Goal: Task Accomplishment & Management: Complete application form

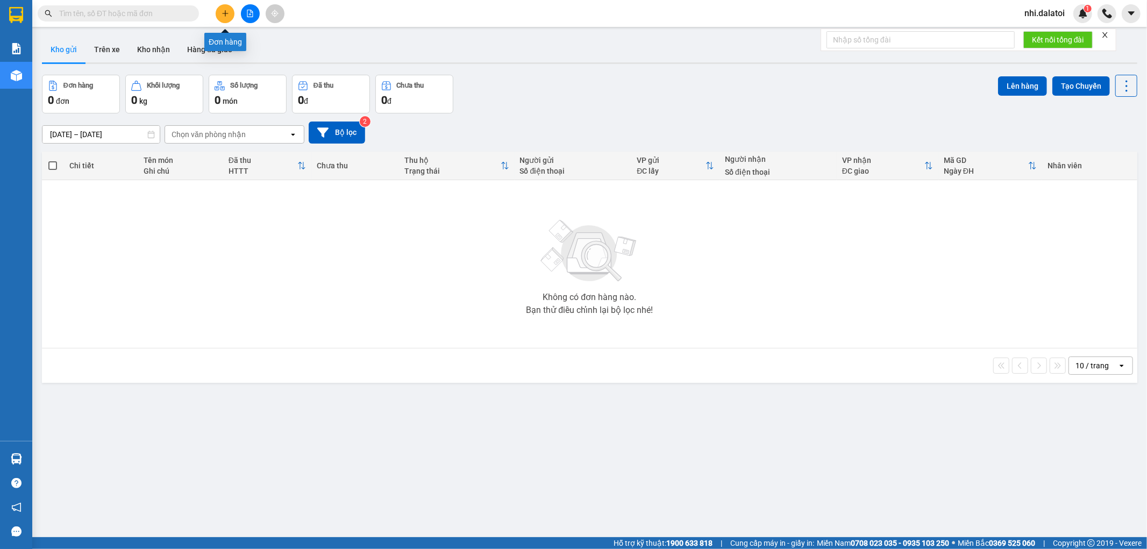
click at [228, 17] on button at bounding box center [225, 13] width 19 height 19
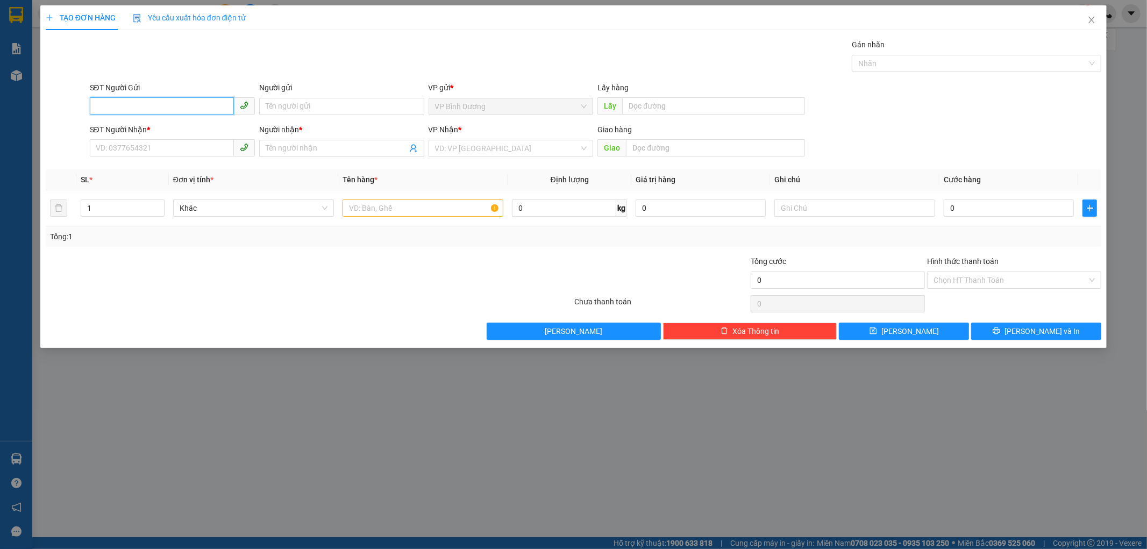
click at [184, 113] on input "SĐT Người Gửi" at bounding box center [162, 105] width 144 height 17
click at [204, 103] on input "SĐT Người Gửi" at bounding box center [162, 105] width 144 height 17
click at [357, 149] on input "Người nhận *" at bounding box center [336, 149] width 141 height 12
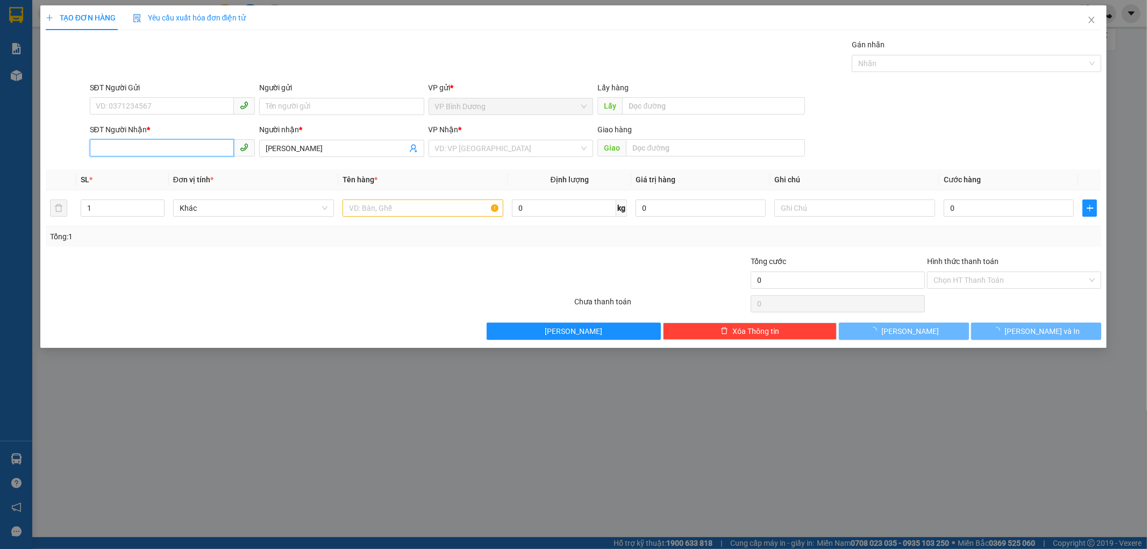
click at [180, 143] on input "SĐT Người Nhận *" at bounding box center [162, 147] width 144 height 17
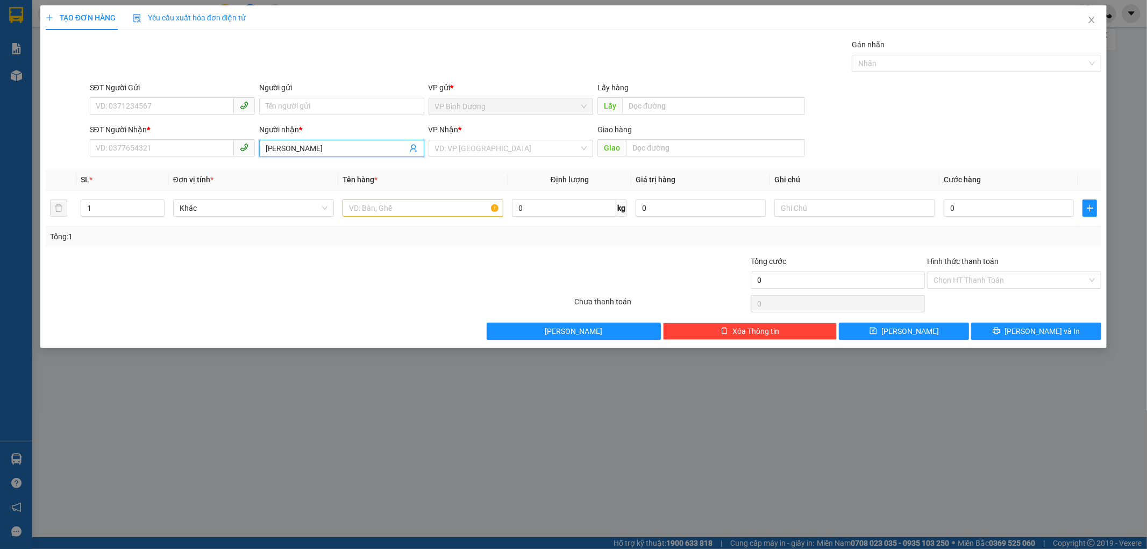
click at [261, 144] on span "[PERSON_NAME]" at bounding box center [341, 148] width 165 height 17
click at [266, 145] on input "[PERSON_NAME]" at bounding box center [336, 149] width 141 height 12
type input "[PERSON_NAME]"
click at [213, 146] on input "SĐT Người Nhận *" at bounding box center [162, 147] width 144 height 17
type input "0937427118"
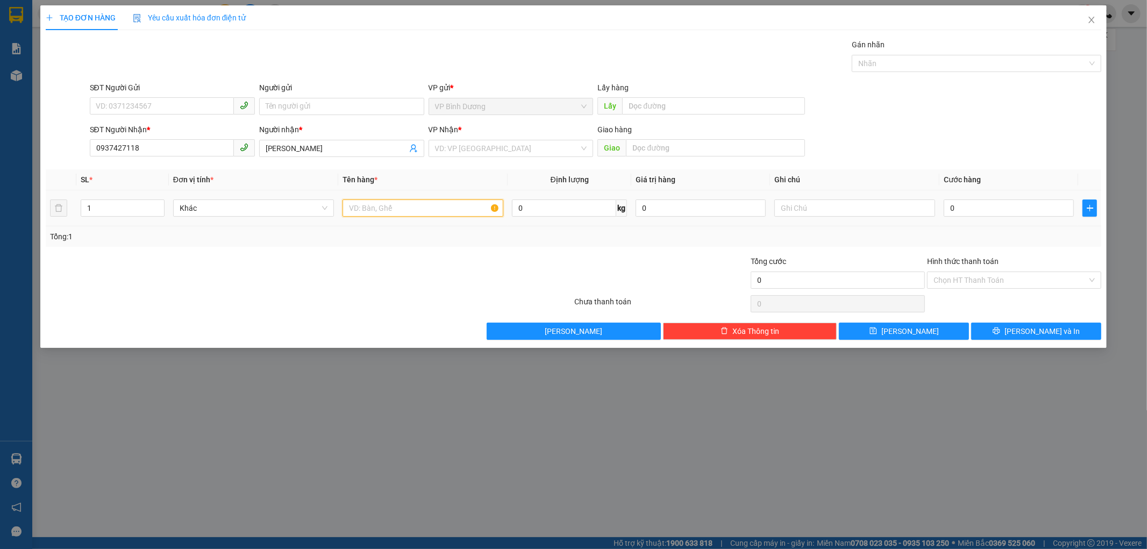
click at [375, 211] on input "text" at bounding box center [423, 208] width 161 height 17
type input "1 thùng hàng"
click at [794, 205] on input "text" at bounding box center [855, 208] width 161 height 17
type input "xe 443"
click at [976, 209] on input "0" at bounding box center [1009, 208] width 130 height 17
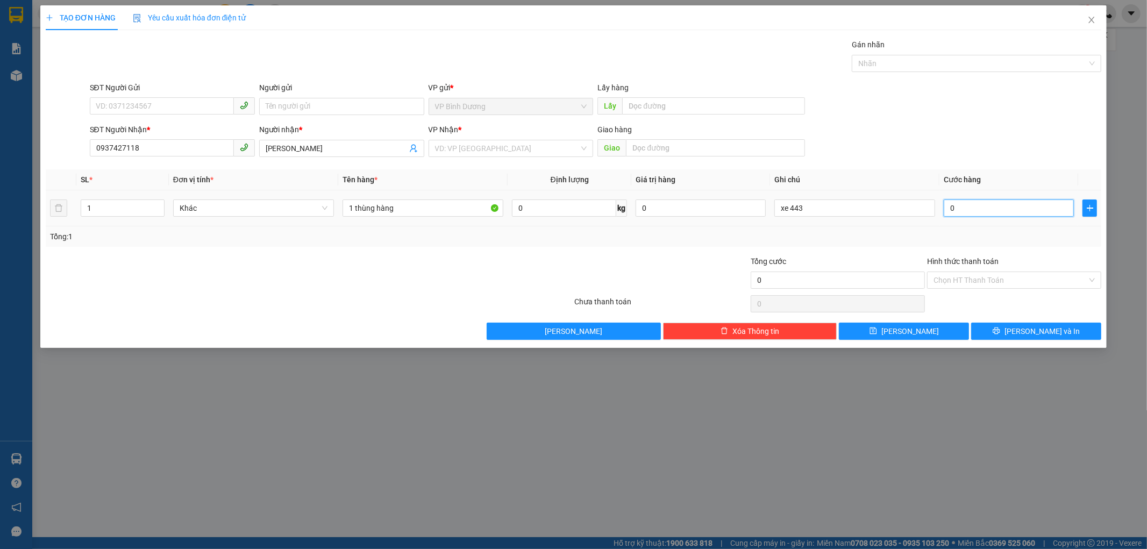
type input "5"
type input "50"
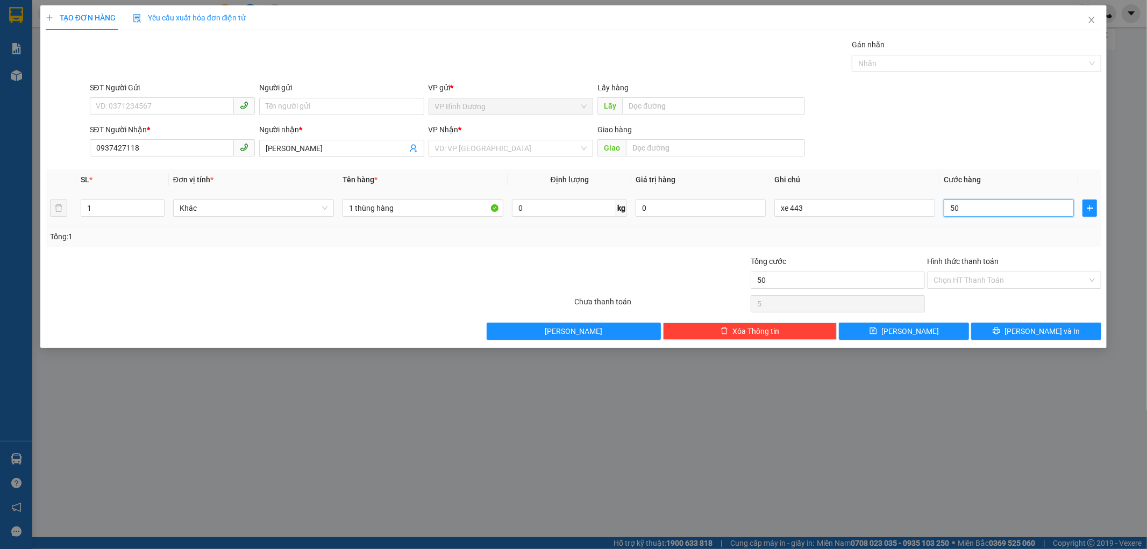
type input "50"
type input "500"
type input "5.000"
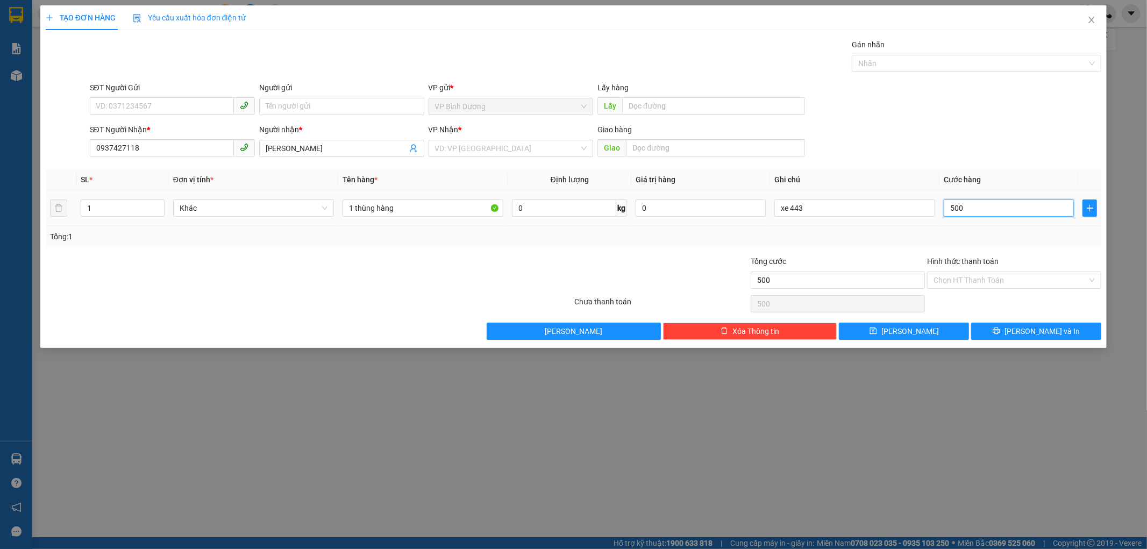
type input "5.000"
type input "50.000"
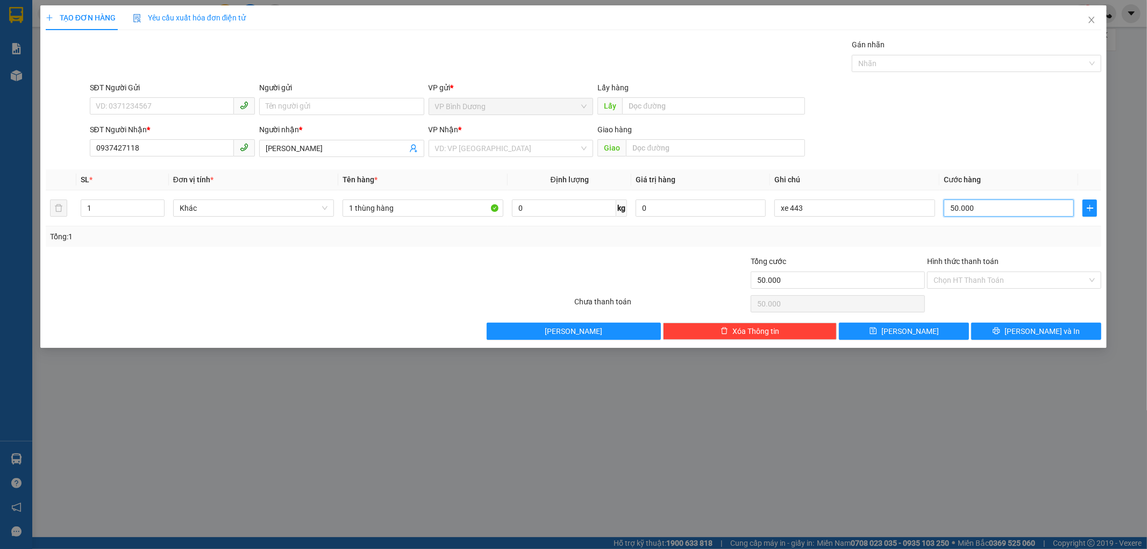
type input "50.000"
click at [958, 127] on div "SĐT Người Nhận * 0937427118 Người nhận * [PERSON_NAME] VP Nhận * VD: VP [GEOGRA…" at bounding box center [596, 143] width 1017 height 38
click at [489, 142] on input "search" at bounding box center [507, 148] width 145 height 16
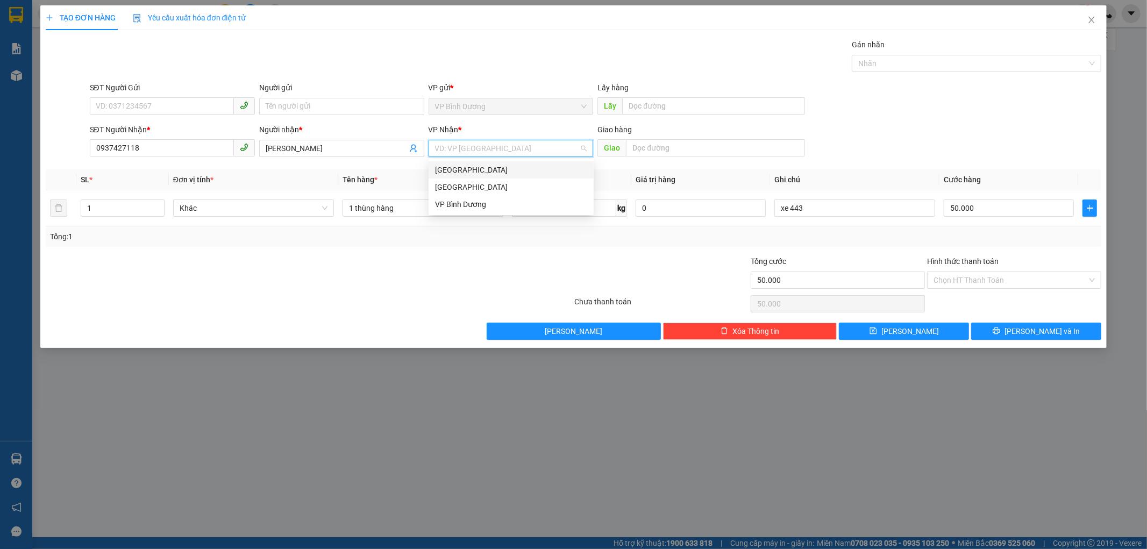
click at [492, 173] on div "[GEOGRAPHIC_DATA]" at bounding box center [511, 170] width 152 height 12
click at [500, 272] on div at bounding box center [485, 274] width 176 height 38
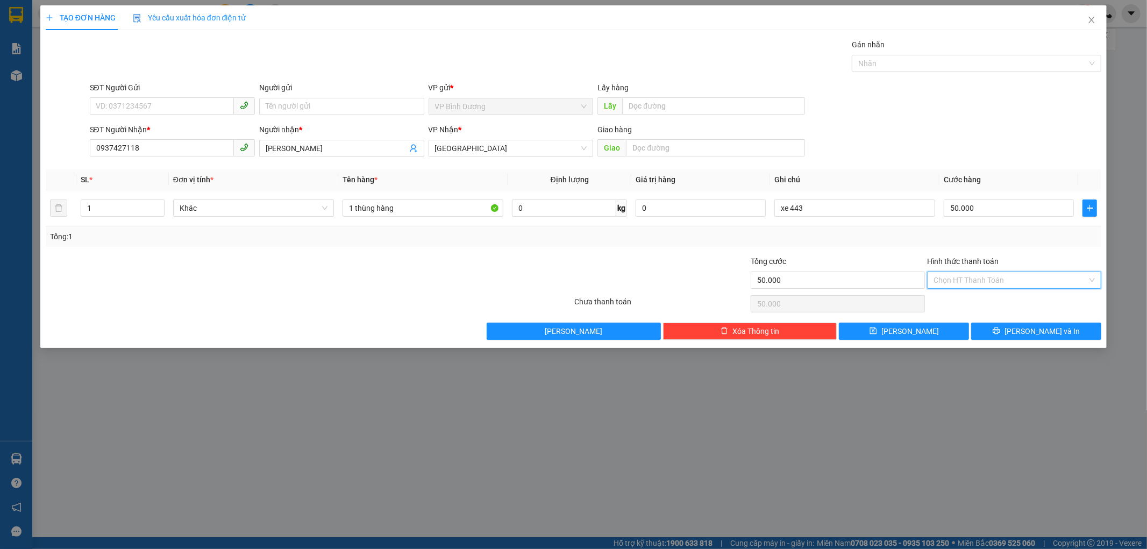
click at [1028, 284] on input "Hình thức thanh toán" at bounding box center [1011, 280] width 154 height 16
click at [983, 300] on div "Tại văn phòng" at bounding box center [1014, 302] width 161 height 12
type input "0"
click at [1010, 331] on button "[PERSON_NAME] và In" at bounding box center [1036, 331] width 130 height 17
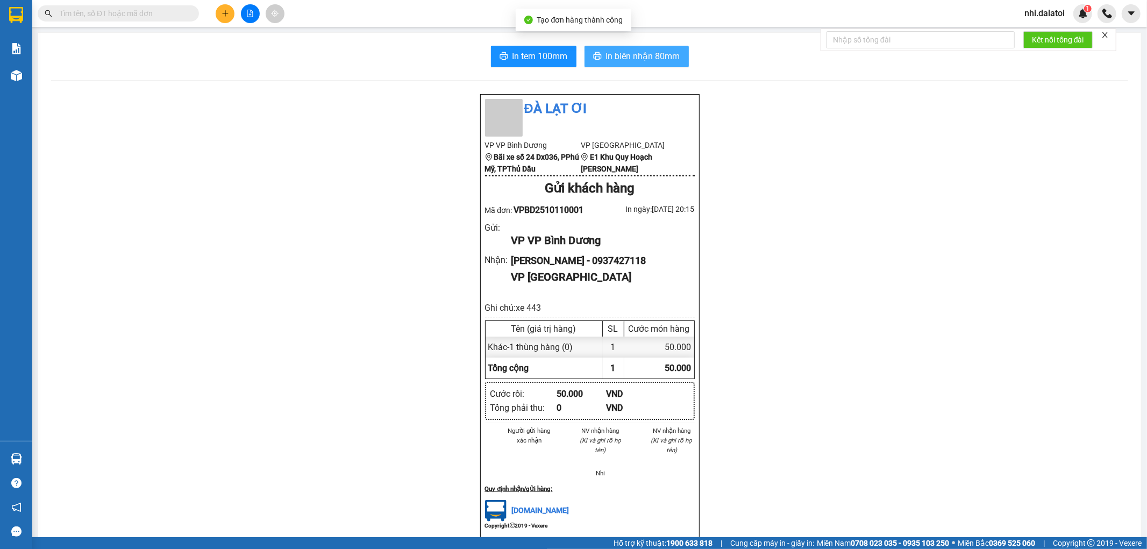
click at [658, 61] on span "In biên nhận 80mm" at bounding box center [643, 55] width 74 height 13
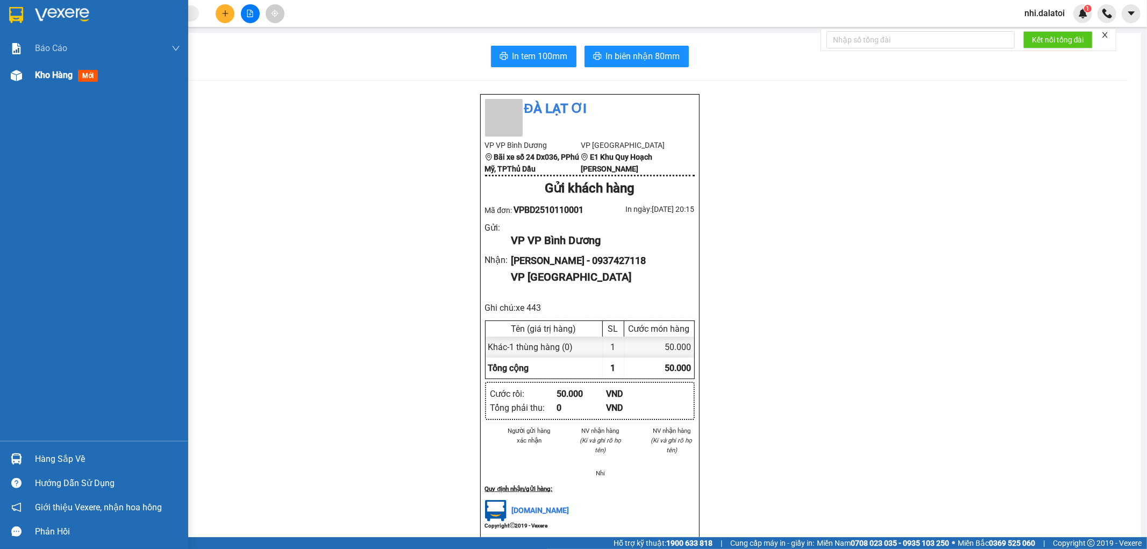
click at [28, 77] on div "Kho hàng mới" at bounding box center [94, 75] width 188 height 27
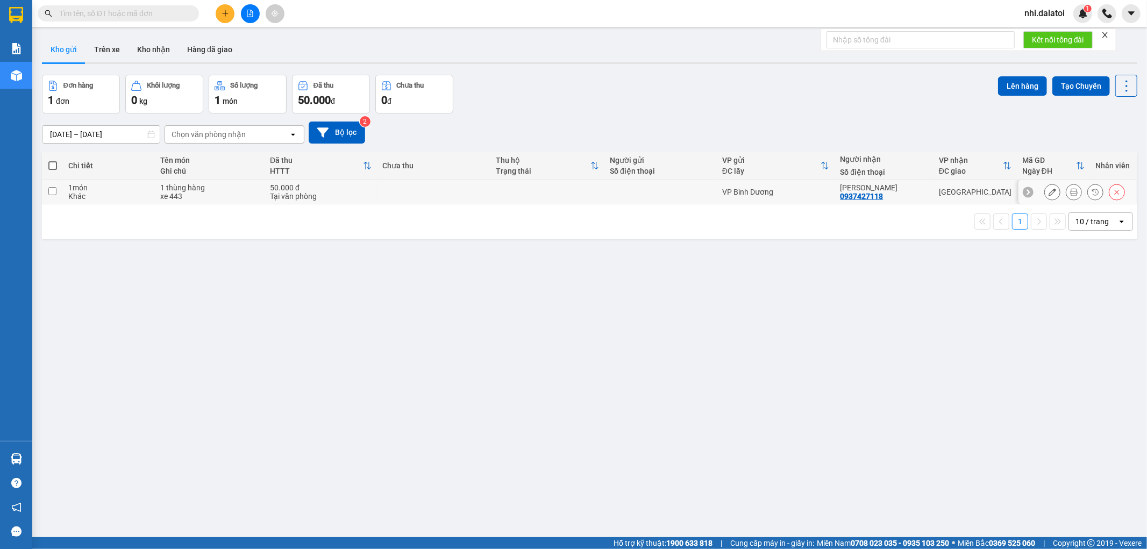
drag, startPoint x: 642, startPoint y: 201, endPoint x: 700, endPoint y: 200, distance: 58.1
click at [643, 201] on td at bounding box center [661, 192] width 112 height 24
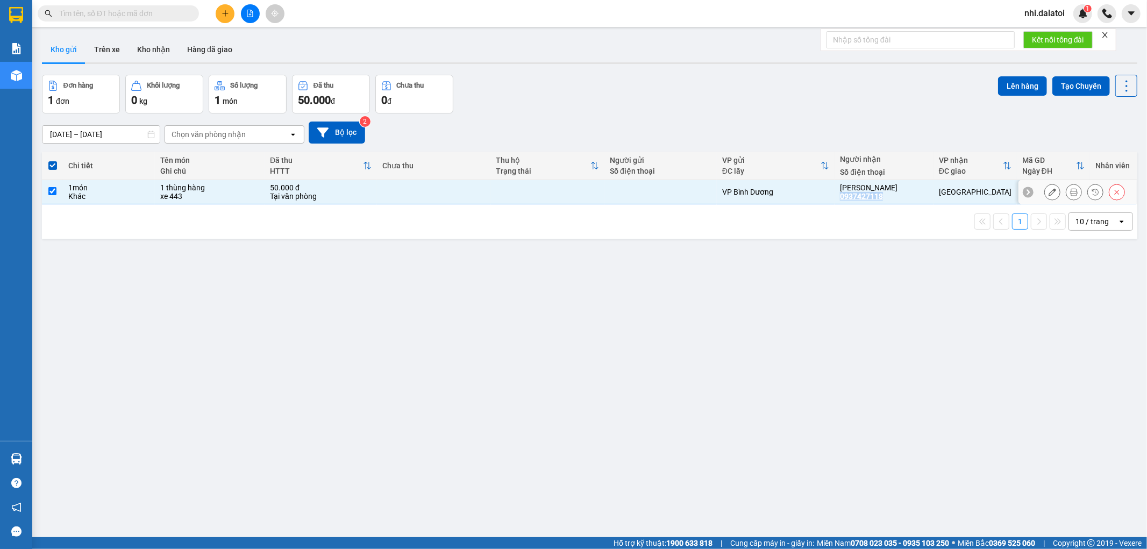
drag, startPoint x: 888, startPoint y: 196, endPoint x: 841, endPoint y: 196, distance: 47.3
click at [841, 196] on div "[PERSON_NAME] 0937427118" at bounding box center [884, 191] width 88 height 17
checkbox input "false"
copy div "0937427118"
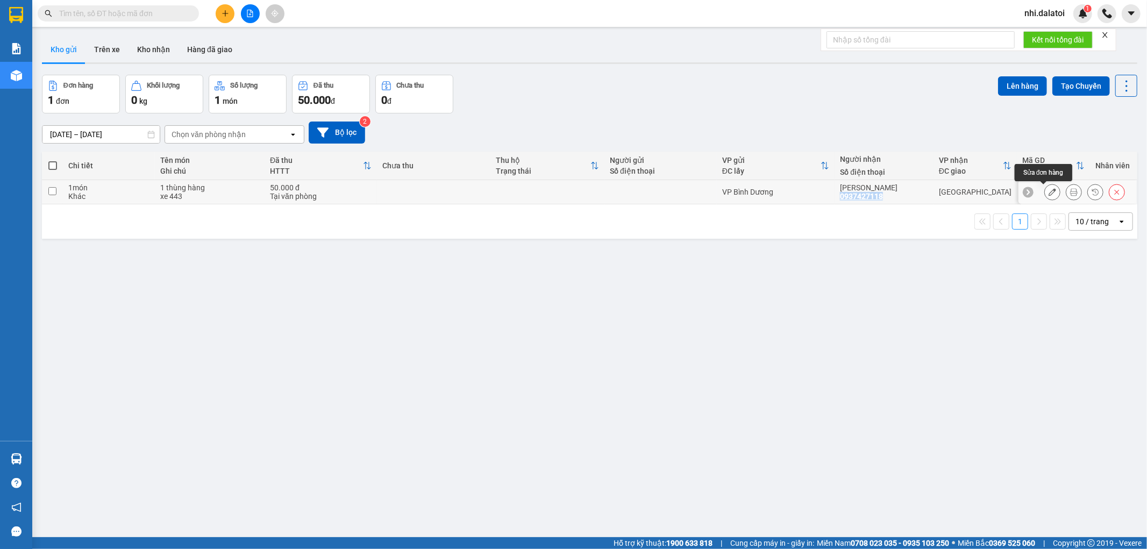
click at [1049, 194] on icon at bounding box center [1053, 192] width 8 height 8
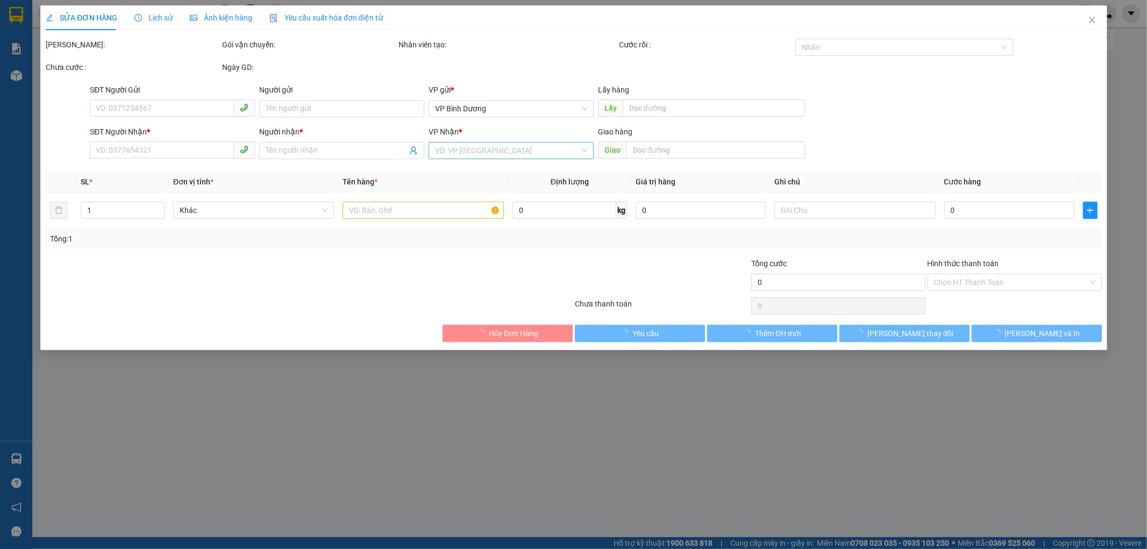
type input "0937427118"
type input "[PERSON_NAME]"
type input "50.000"
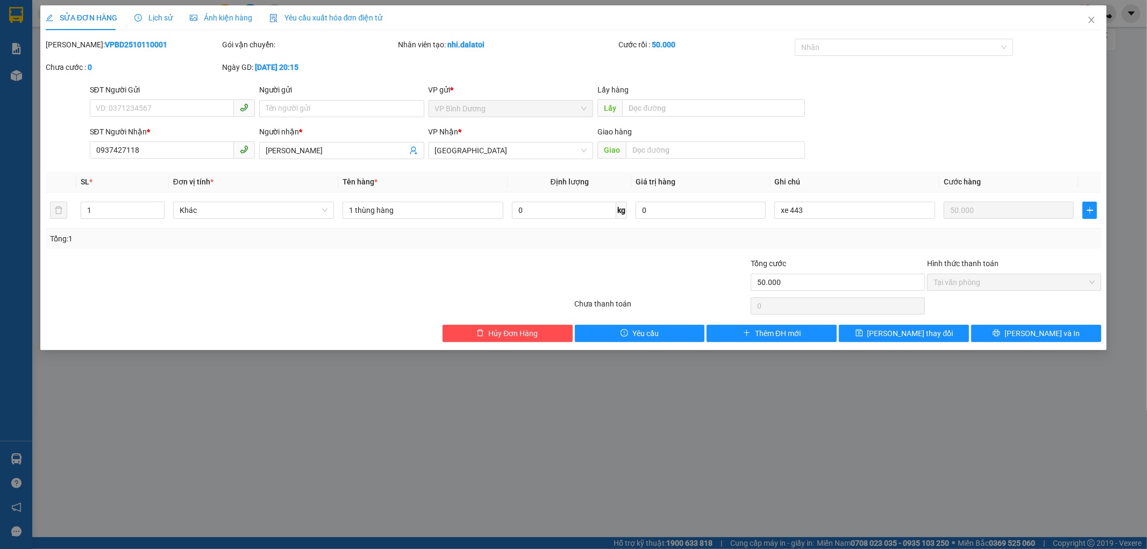
click at [182, 97] on div "SĐT Người Gửi" at bounding box center [172, 92] width 165 height 16
click at [173, 111] on input "SĐT Người Gửi" at bounding box center [162, 108] width 144 height 17
click at [138, 109] on input "SĐT Người Gửi" at bounding box center [162, 108] width 144 height 17
paste input "0975454465"
type input "0975454465"
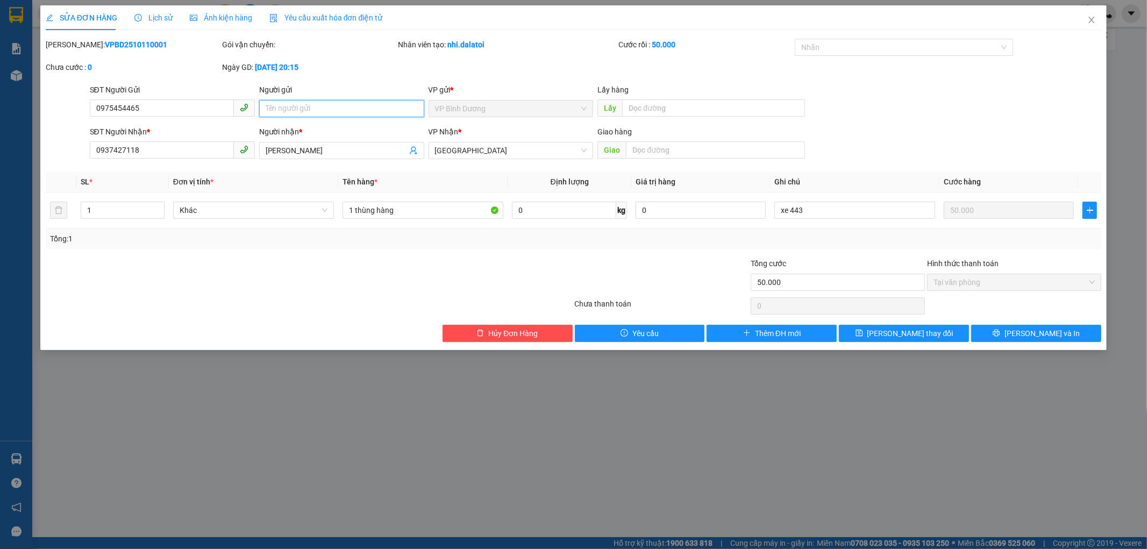
click at [324, 103] on input "Người gửi" at bounding box center [341, 108] width 165 height 17
type input "[PERSON_NAME]"
click at [508, 206] on tr "1 Khác 1 thùng hàng 0 kg 0 xe 443 50.000" at bounding box center [574, 211] width 1056 height 36
drag, startPoint x: 163, startPoint y: 111, endPoint x: 2, endPoint y: 105, distance: 160.9
click at [0, 101] on div "SỬA ĐƠN HÀNG Lịch sử Ảnh kiện hàng Yêu cầu xuất hóa đơn điện tử Total Paid Fee …" at bounding box center [573, 274] width 1147 height 549
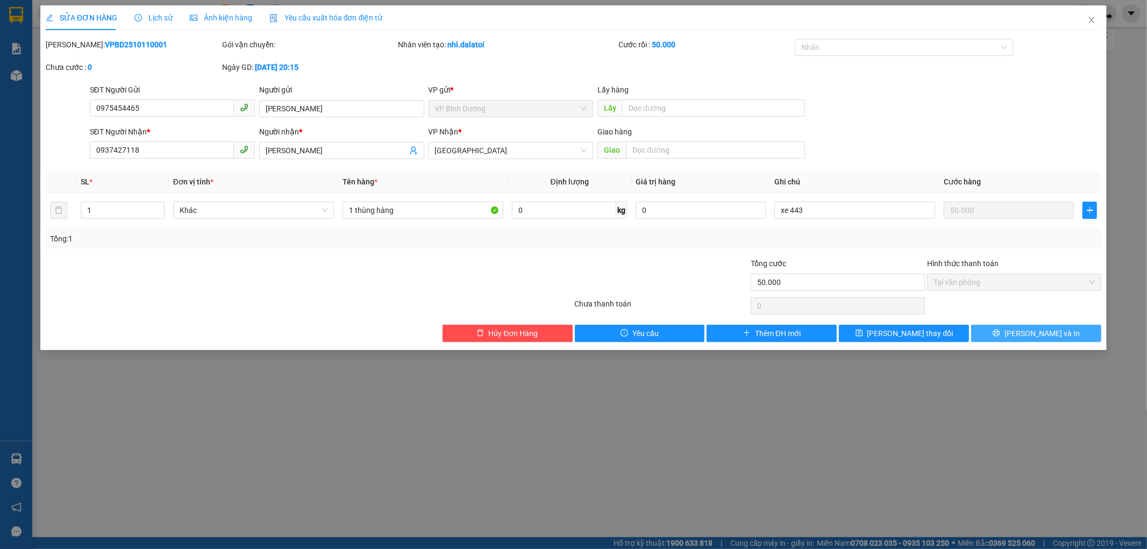
click at [1056, 331] on span "[PERSON_NAME] và In" at bounding box center [1042, 334] width 75 height 12
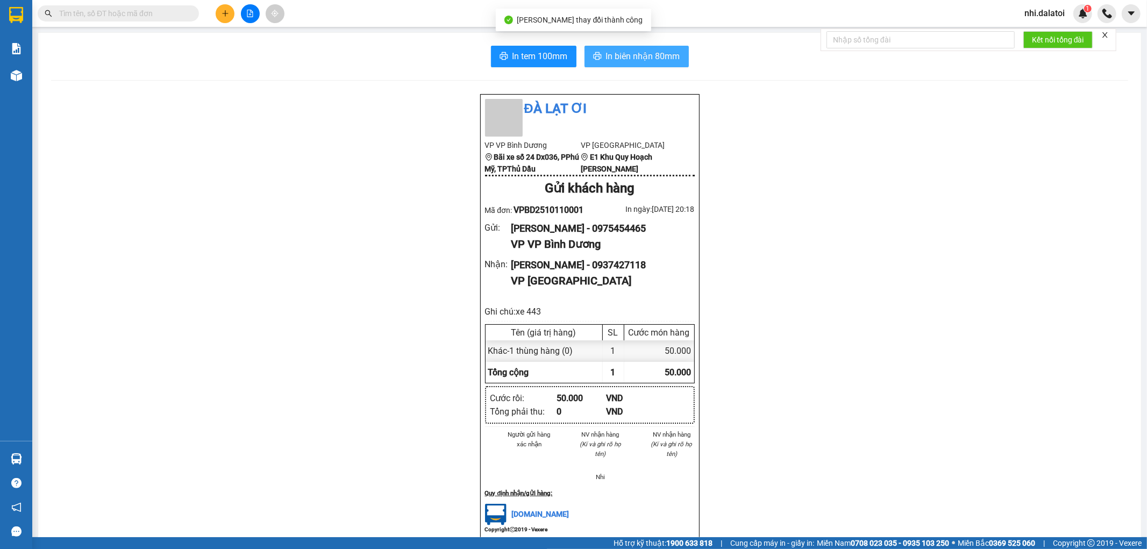
click at [659, 49] on button "In biên nhận 80mm" at bounding box center [637, 57] width 104 height 22
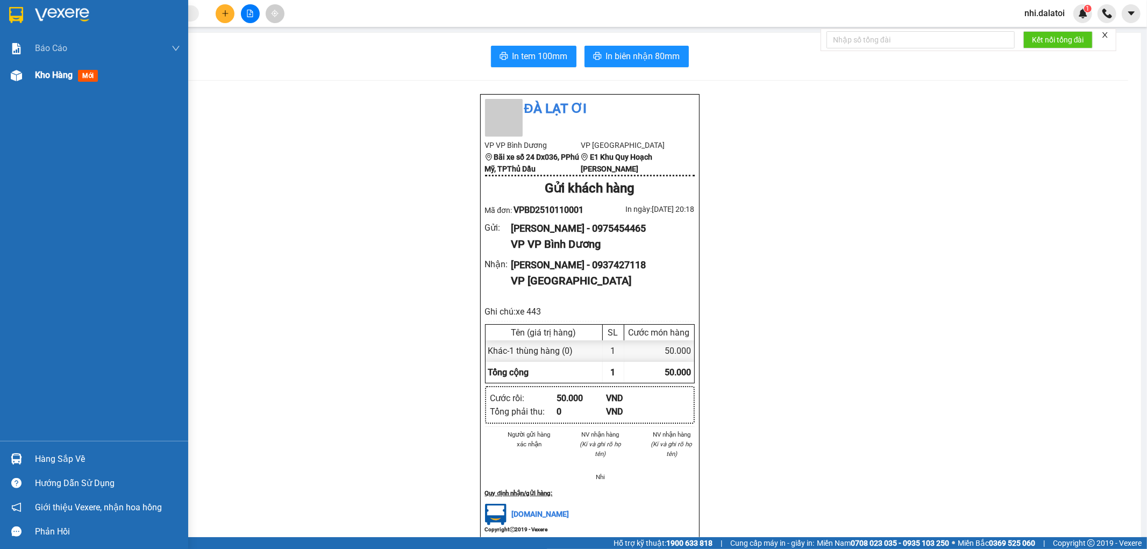
click at [39, 73] on span "Kho hàng" at bounding box center [54, 75] width 38 height 10
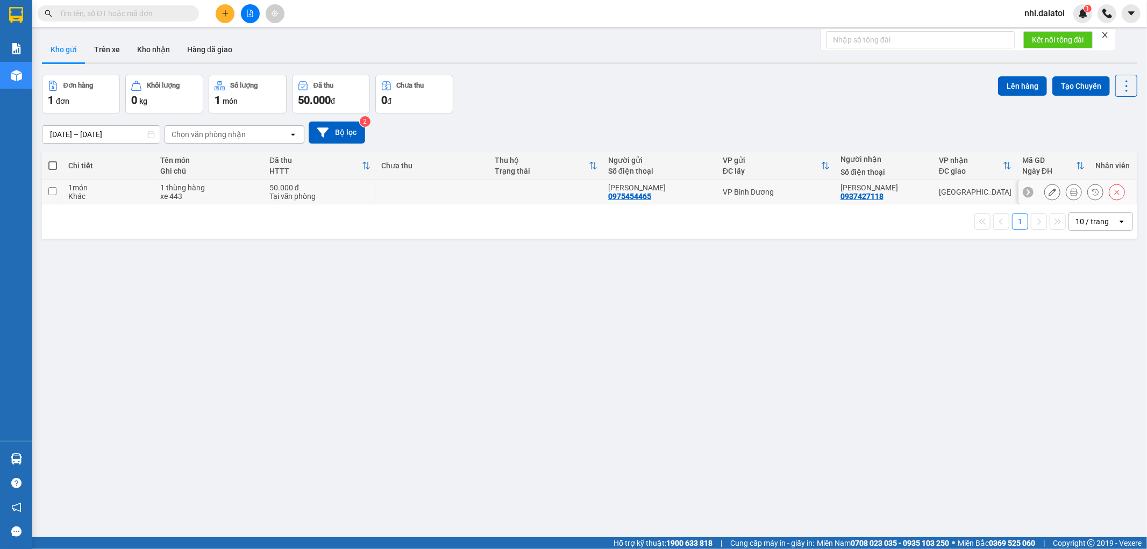
click at [281, 186] on div "50.000 đ" at bounding box center [319, 187] width 101 height 9
checkbox input "true"
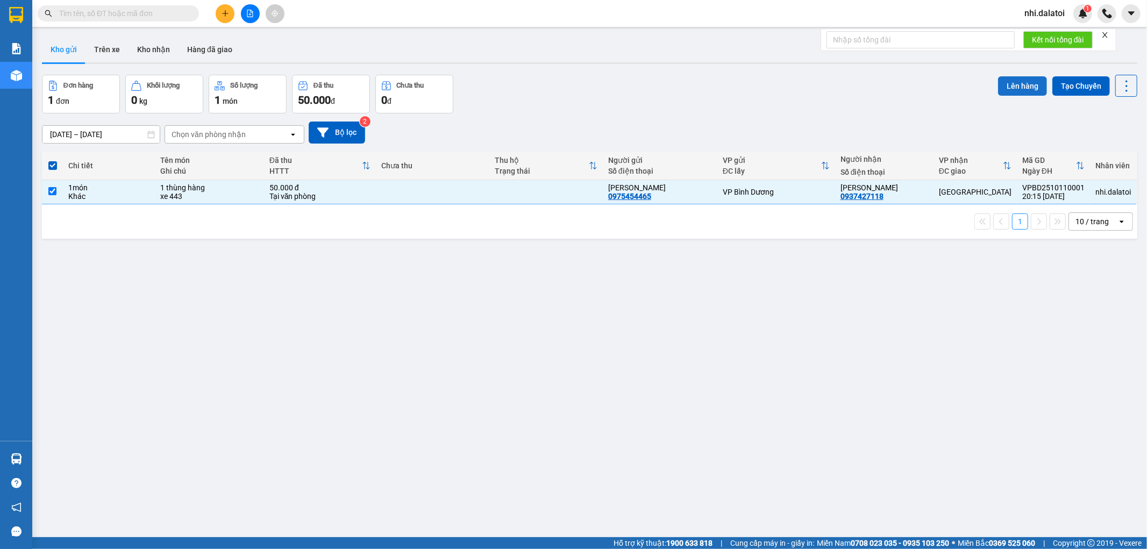
click at [1006, 81] on button "Lên hàng" at bounding box center [1022, 85] width 49 height 19
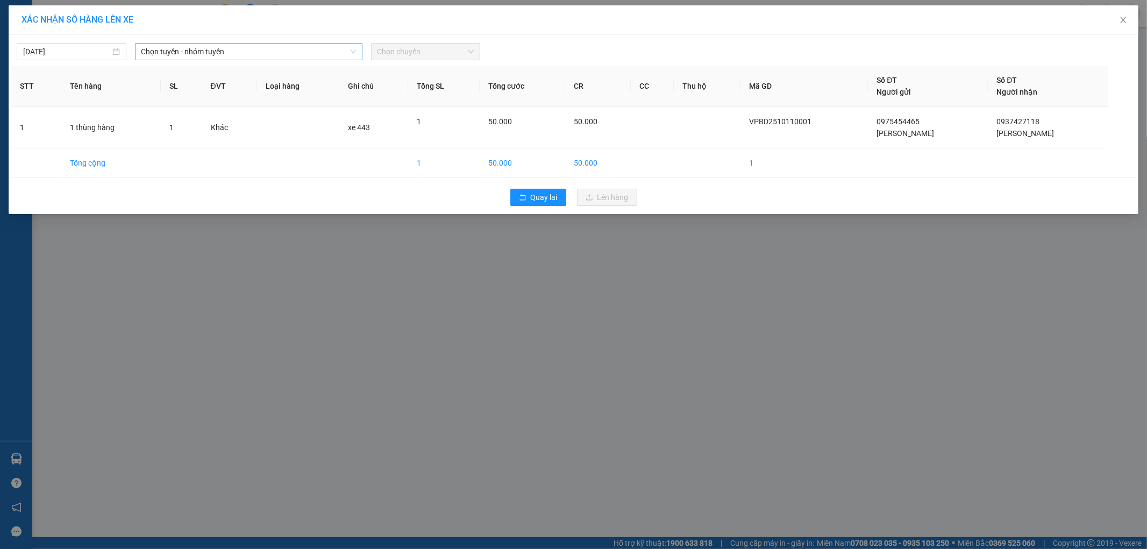
click at [217, 46] on span "Chọn tuyến - nhóm tuyến" at bounding box center [248, 52] width 215 height 16
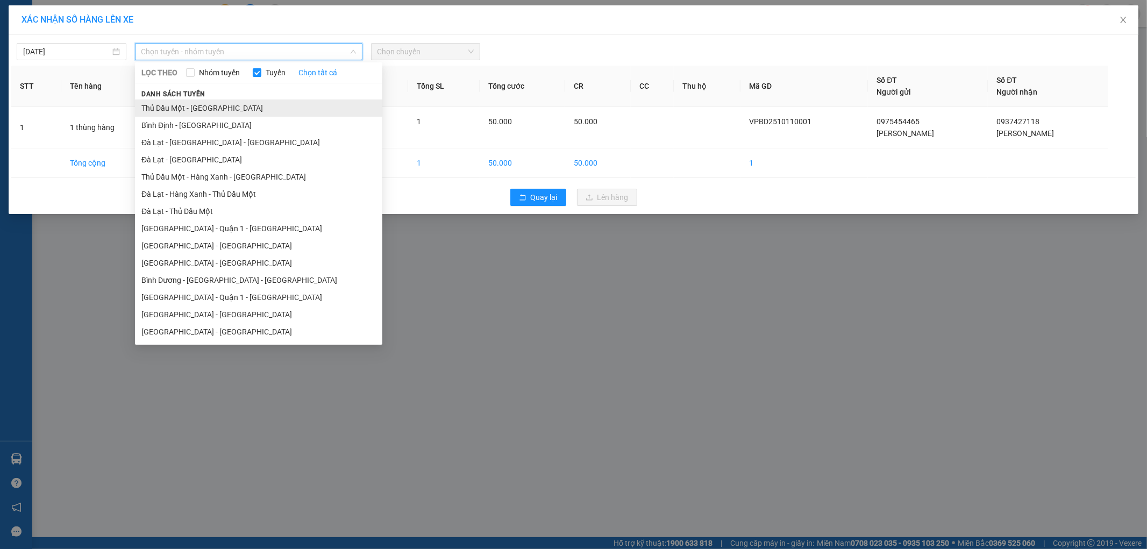
click at [219, 104] on li "Thủ Dầu Một - [GEOGRAPHIC_DATA]" at bounding box center [258, 108] width 247 height 17
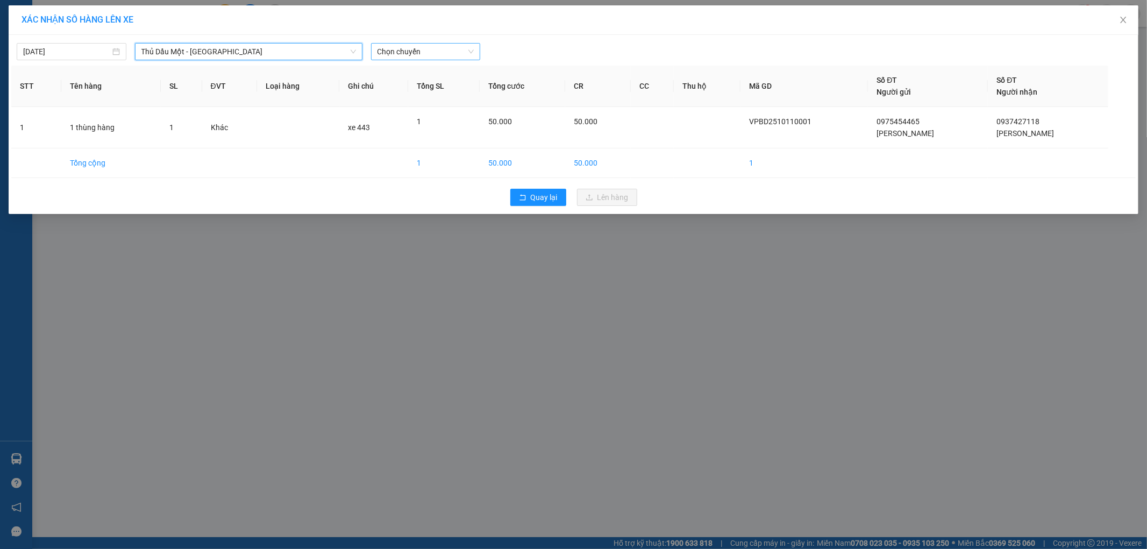
click at [456, 48] on span "Chọn chuyến" at bounding box center [426, 52] width 97 height 16
click at [434, 105] on div "22:30 - 50F-034.43" at bounding box center [420, 108] width 84 height 12
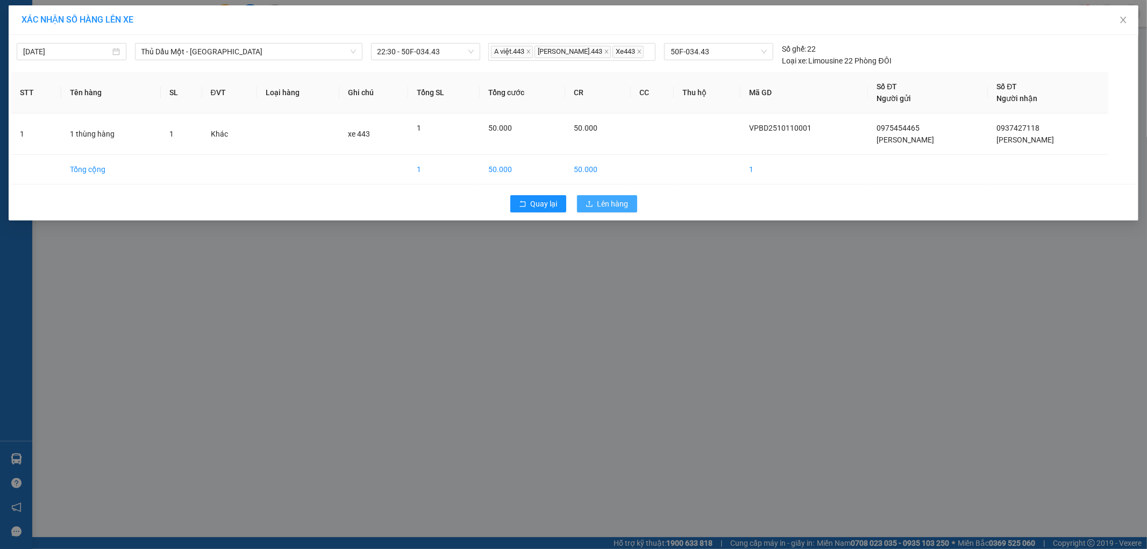
click at [610, 207] on span "Lên hàng" at bounding box center [613, 204] width 31 height 12
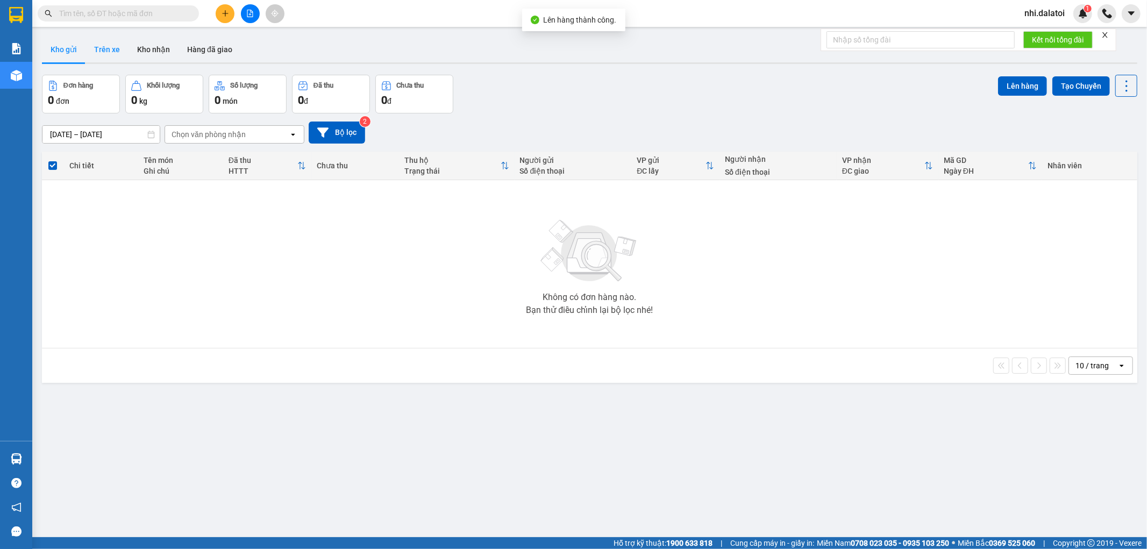
click at [117, 44] on button "Trên xe" at bounding box center [107, 50] width 43 height 26
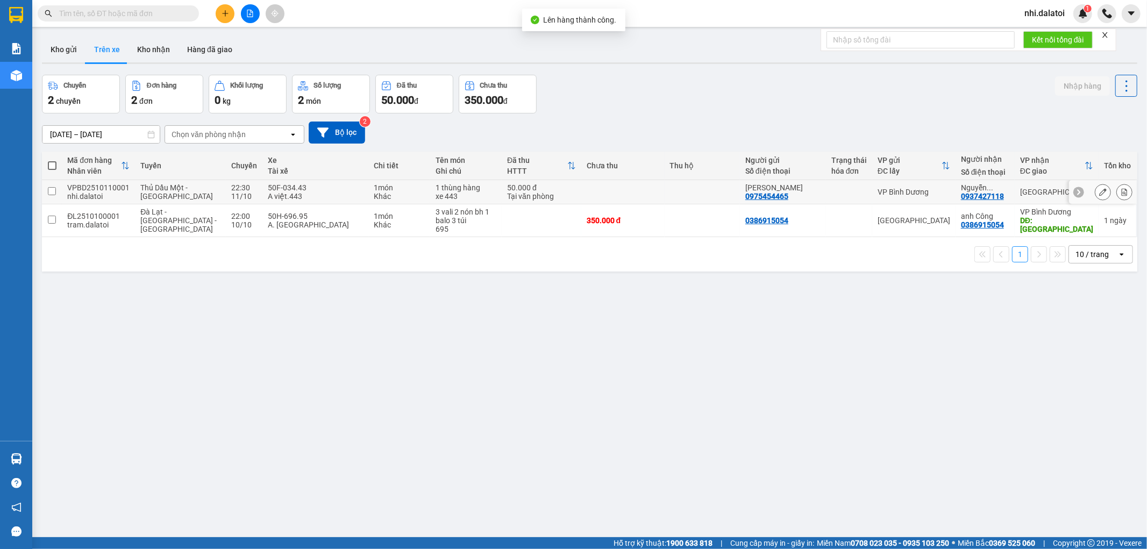
click at [1099, 189] on icon at bounding box center [1103, 192] width 8 height 8
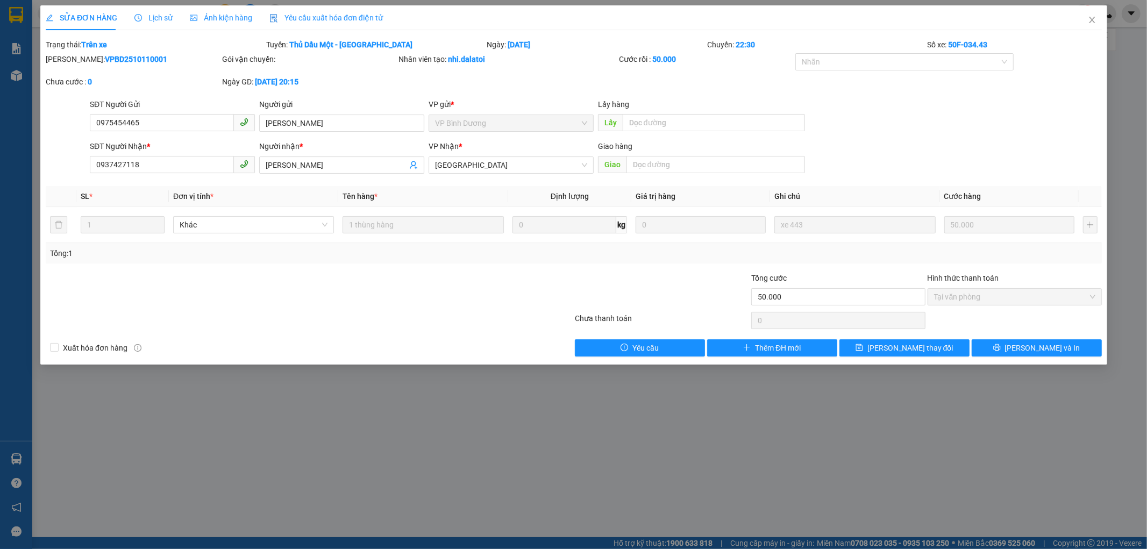
type input "0975454465"
type input "[PERSON_NAME]"
type input "0937427118"
type input "[PERSON_NAME]"
type input "50.000"
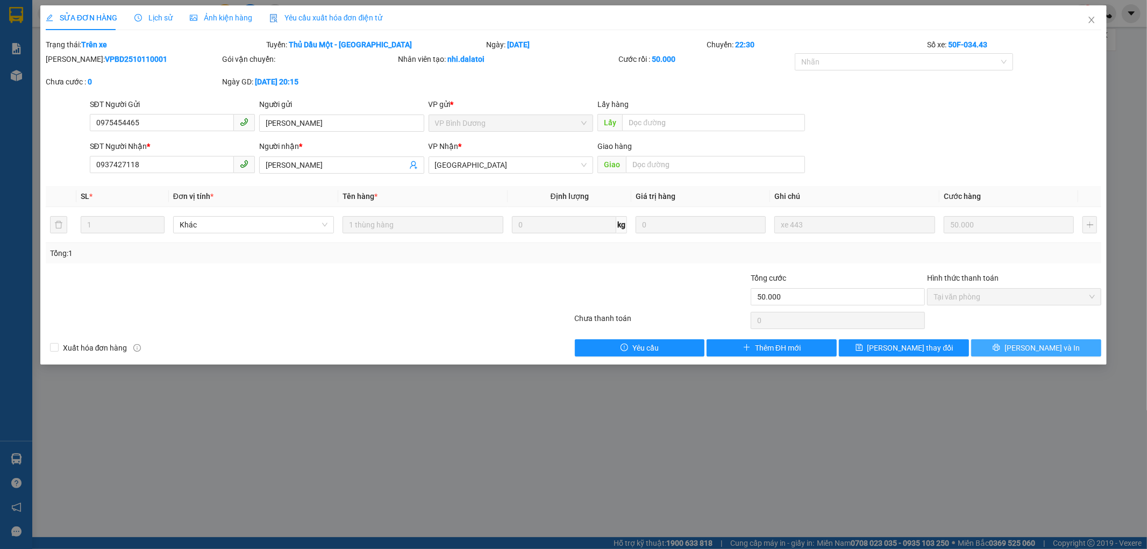
click at [1041, 351] on span "[PERSON_NAME] và In" at bounding box center [1042, 348] width 75 height 12
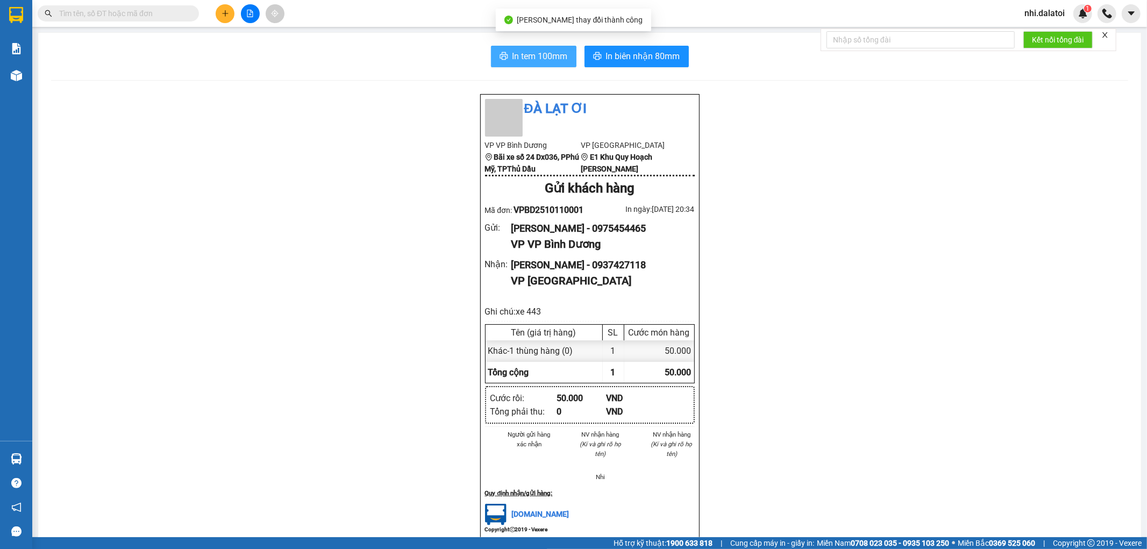
click at [549, 47] on button "In tem 100mm" at bounding box center [534, 57] width 86 height 22
click at [523, 46] on button "In tem 100mm" at bounding box center [534, 57] width 86 height 22
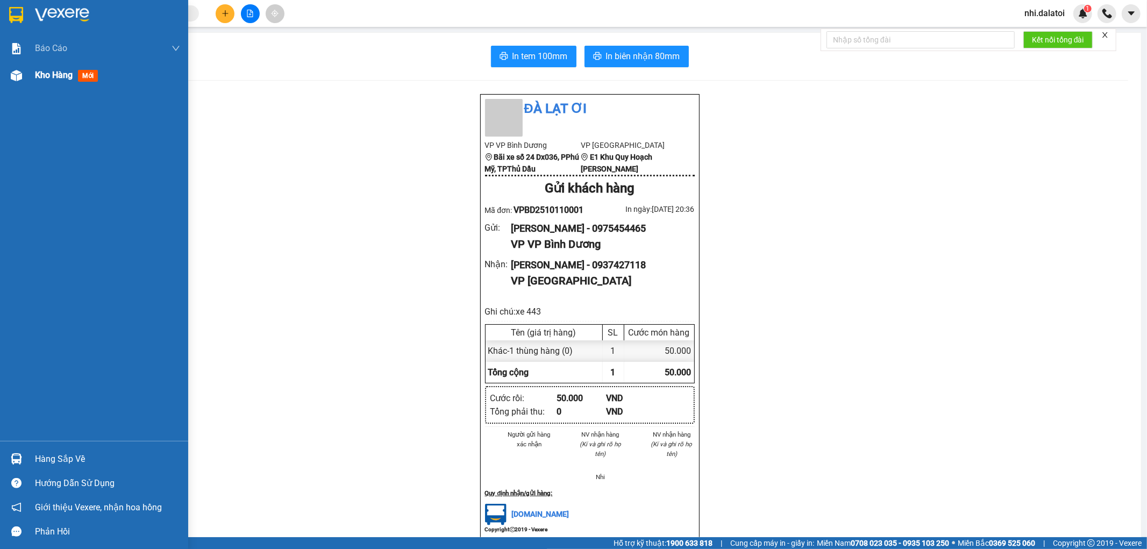
click at [30, 74] on div "Kho hàng mới" at bounding box center [94, 75] width 188 height 27
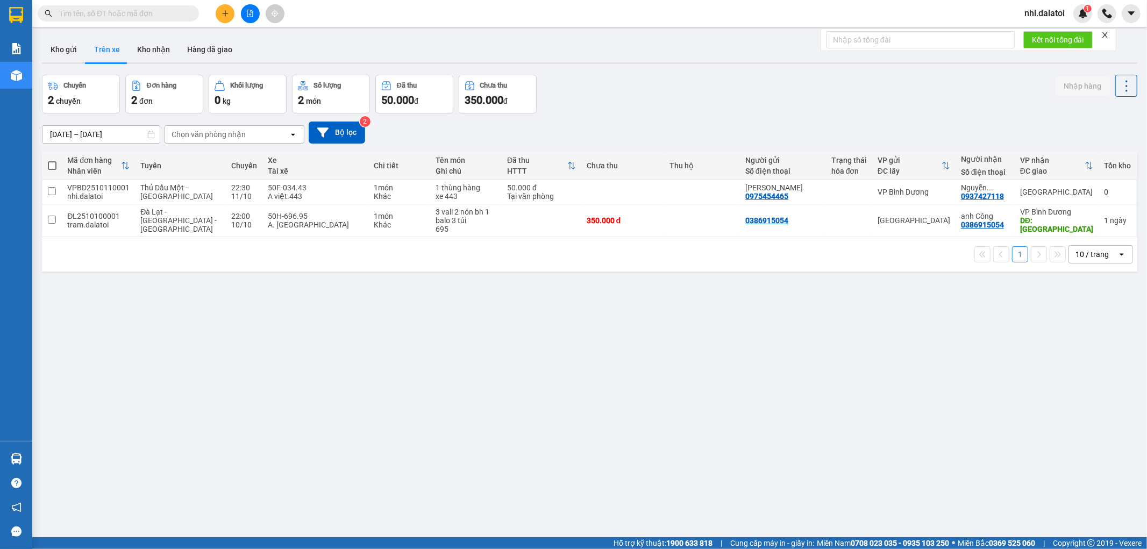
click at [466, 323] on div "ver 1.8.146 Kho gửi Trên xe Kho nhận Hàng đã giao Chuyến 2 chuyến Đơn hàng 2 đơ…" at bounding box center [590, 306] width 1104 height 549
